Goal: Information Seeking & Learning: Learn about a topic

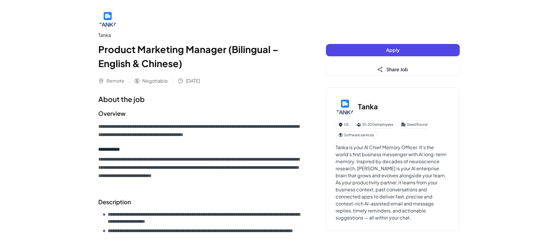
click at [201, 67] on h1 "Product Marketing Manager (Bilingual – English & Chinese)" at bounding box center [200, 56] width 204 height 28
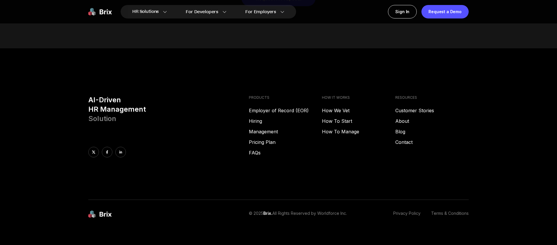
scroll to position [2997, 0]
click at [407, 138] on link "Contact" at bounding box center [431, 141] width 73 height 7
click at [406, 138] on link "Contact" at bounding box center [431, 141] width 73 height 7
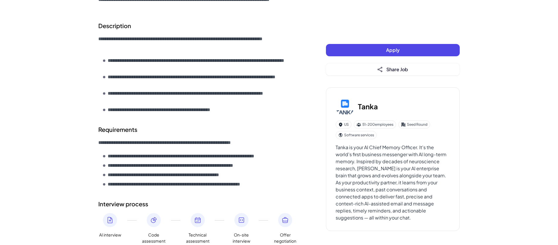
scroll to position [192, 0]
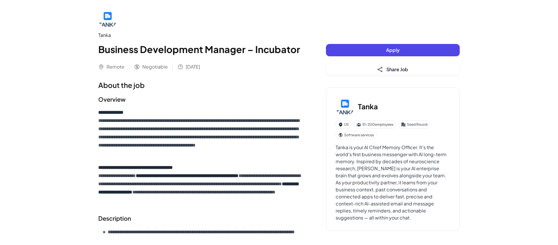
click at [163, 76] on div "**********" at bounding box center [200, 224] width 204 height 430
